Goal: Transaction & Acquisition: Purchase product/service

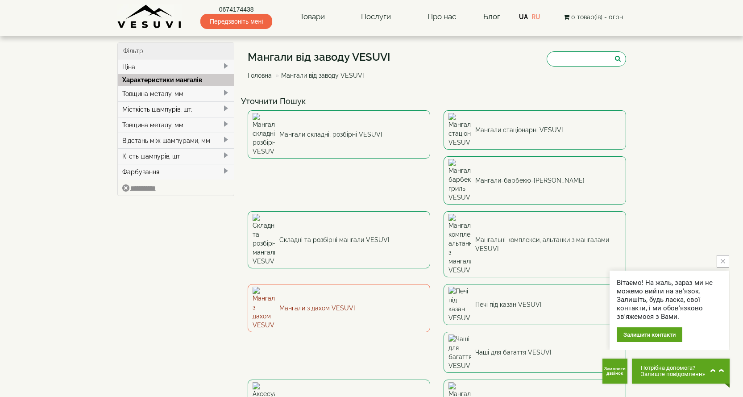
click at [430, 284] on link "Мангали з дахом VESUVI" at bounding box center [339, 308] width 182 height 48
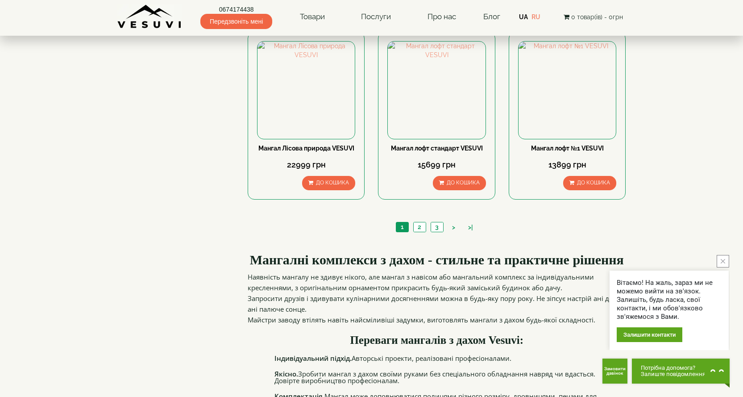
scroll to position [848, 0]
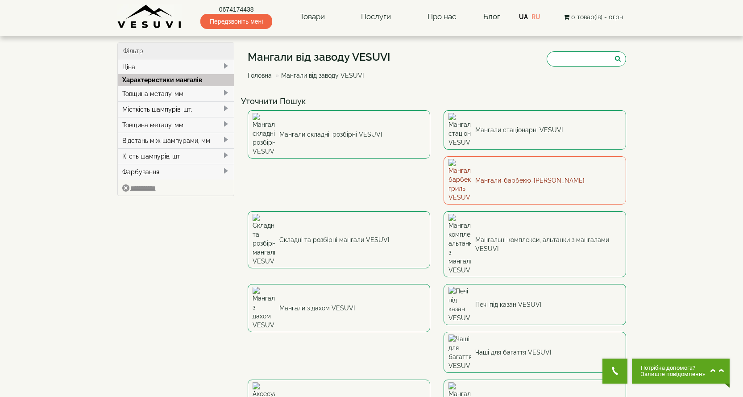
click at [443, 160] on link "Мангали-барбекю-[PERSON_NAME]" at bounding box center [534, 180] width 182 height 48
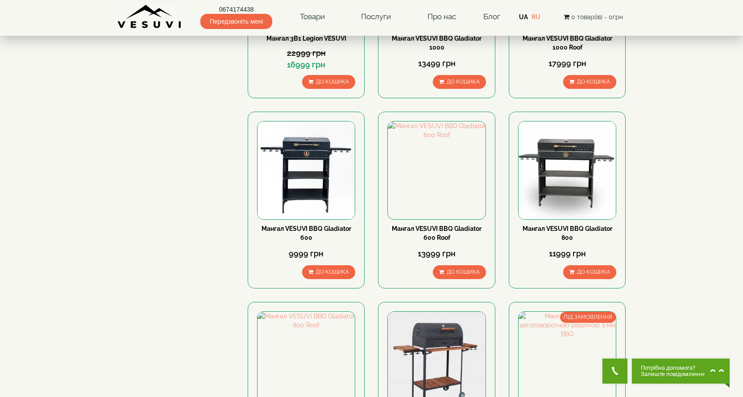
scroll to position [223, 0]
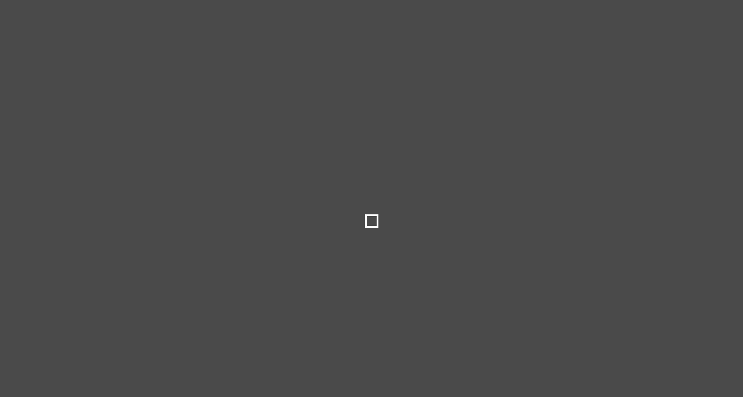
select select
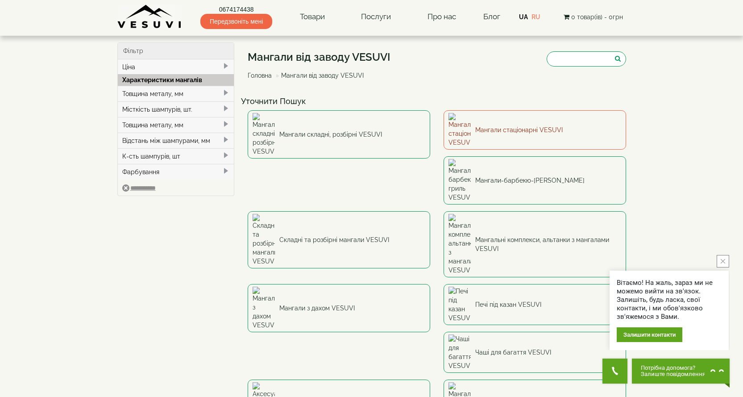
click at [496, 123] on link "Мангали стаціонарні VESUVI" at bounding box center [534, 129] width 182 height 39
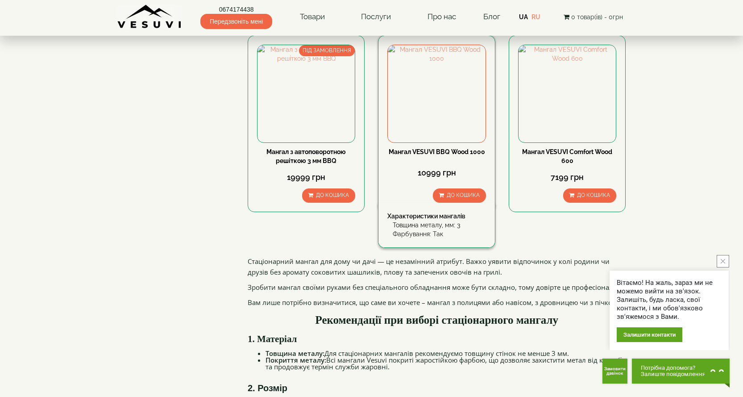
scroll to position [892, 0]
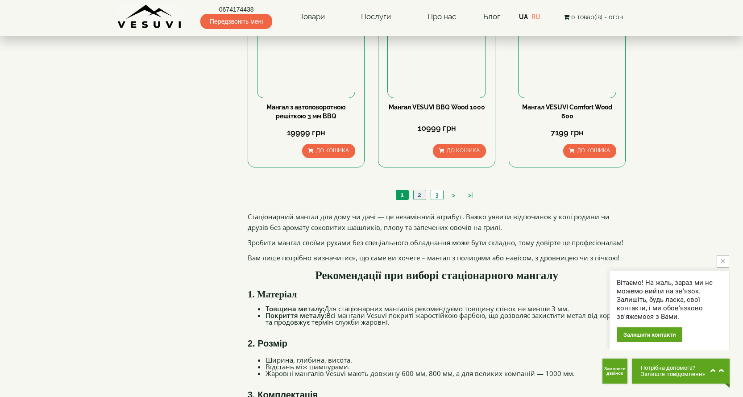
click at [420, 195] on link "2" at bounding box center [419, 194] width 12 height 9
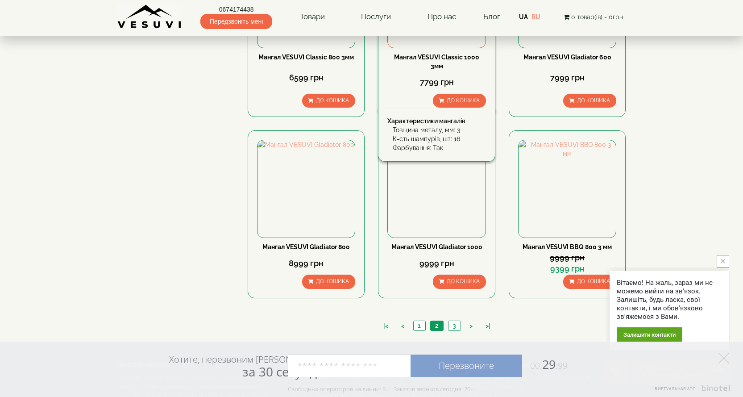
scroll to position [833, 0]
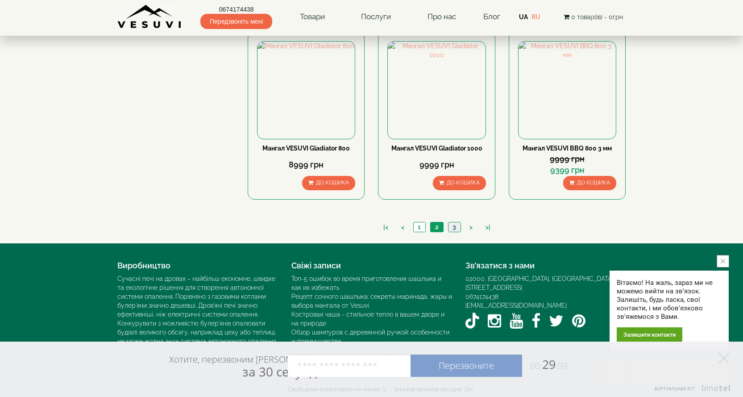
click at [454, 228] on link "3" at bounding box center [454, 226] width 12 height 9
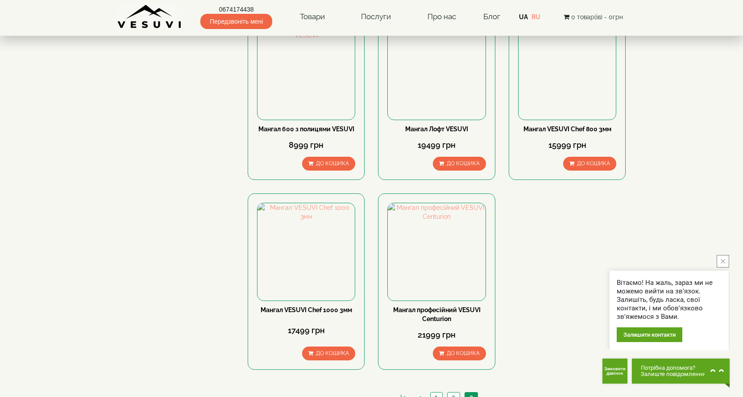
scroll to position [357, 0]
